Goal: Information Seeking & Learning: Check status

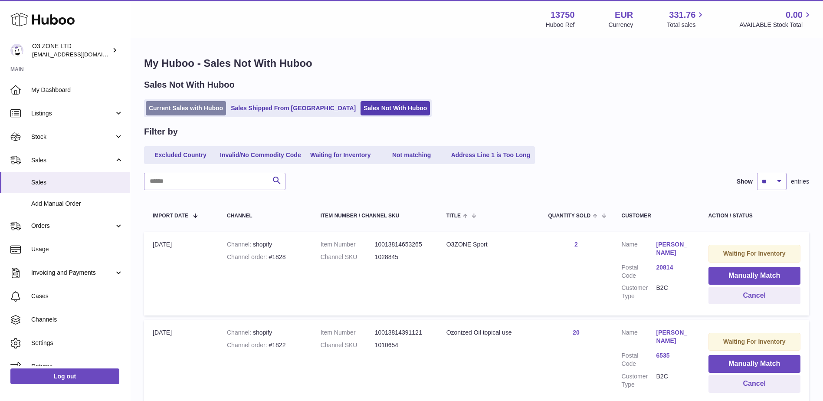
click at [176, 109] on link "Current Sales with Huboo" at bounding box center [186, 108] width 80 height 14
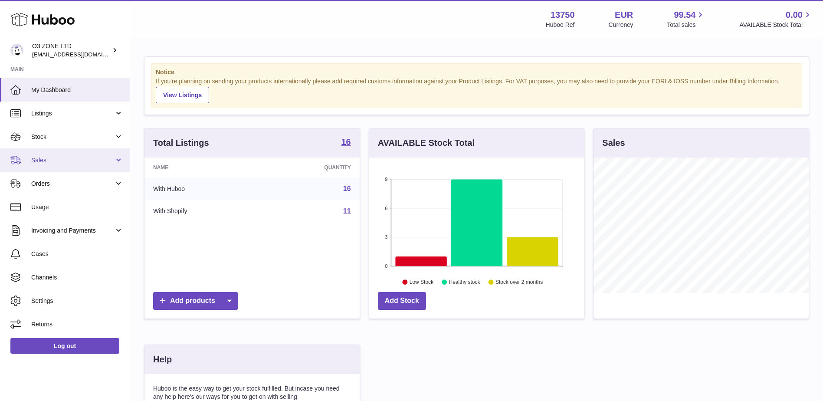
click at [37, 161] on span "Sales" at bounding box center [72, 160] width 83 height 8
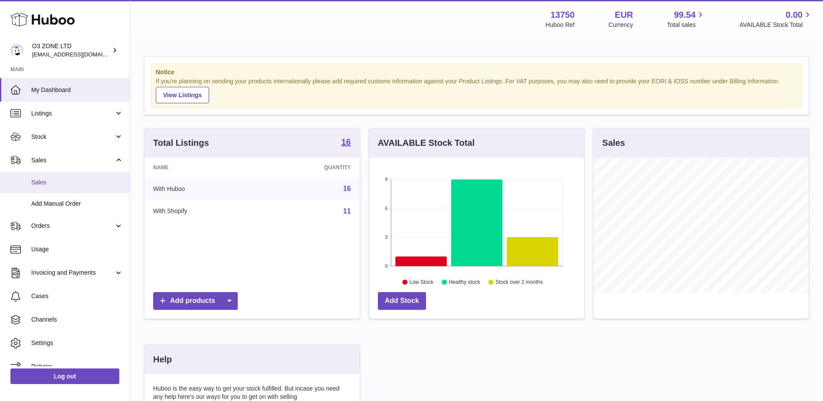
click at [41, 184] on span "Sales" at bounding box center [77, 182] width 92 height 8
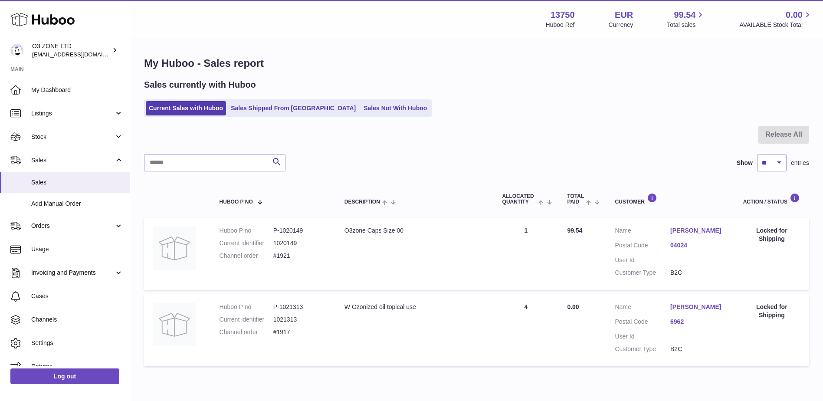
scroll to position [38, 0]
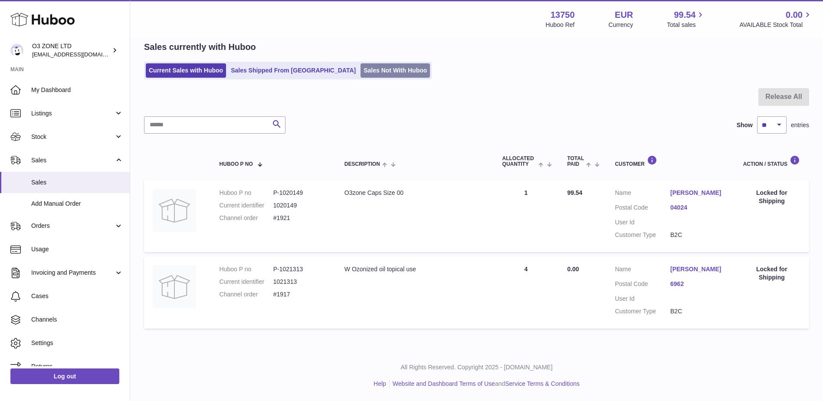
click at [361, 74] on link "Sales Not With Huboo" at bounding box center [395, 70] width 69 height 14
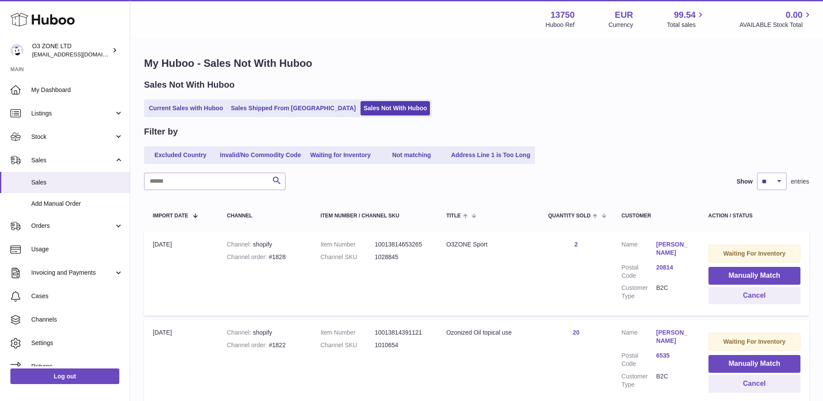
click at [532, 113] on div "Current Sales with Huboo Sales Shipped From Huboo Sales Not With Huboo" at bounding box center [476, 108] width 665 height 18
click at [524, 265] on td "Title O3ZONE Sport" at bounding box center [489, 274] width 102 height 84
click at [663, 154] on div "Excluded Country Invalid/No Commodity Code Waiting for Inventory Not matching A…" at bounding box center [476, 155] width 665 height 18
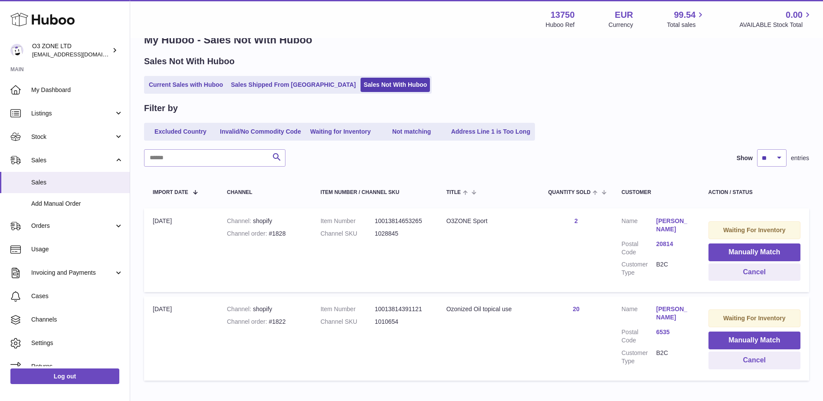
scroll to position [43, 0]
